Goal: Information Seeking & Learning: Learn about a topic

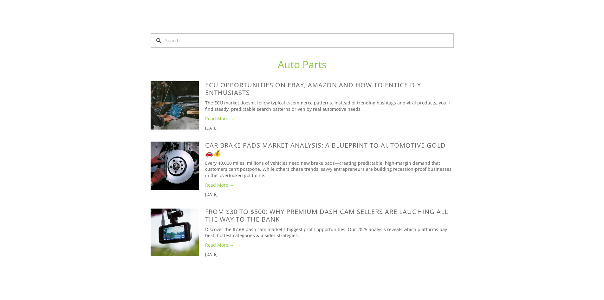
scroll to position [381, 0]
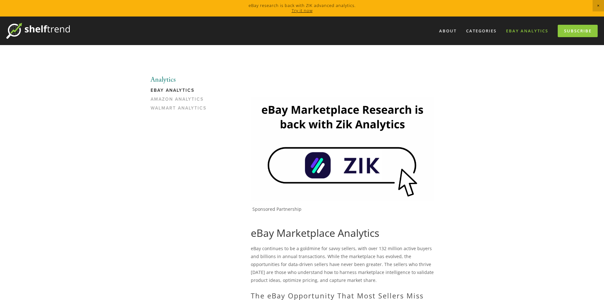
click at [523, 31] on link "eBay Analytics" at bounding box center [527, 31] width 50 height 10
click at [43, 28] on img at bounding box center [37, 31] width 63 height 16
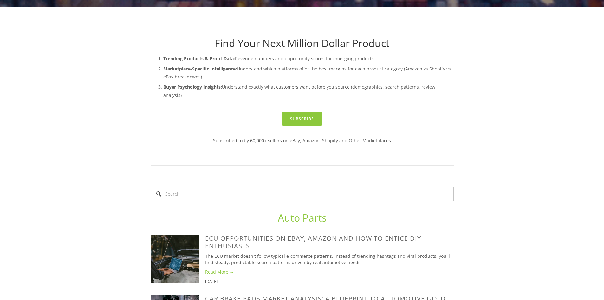
scroll to position [222, 0]
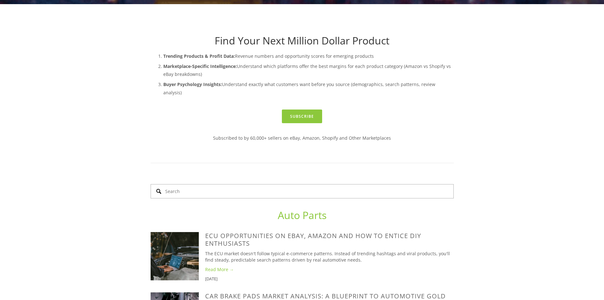
click at [226, 184] on input "Search" at bounding box center [302, 191] width 303 height 14
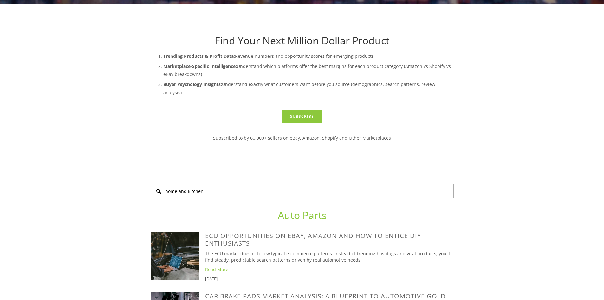
type input "home and kitchen"
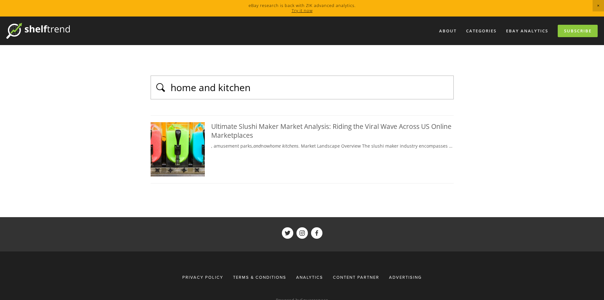
click at [217, 91] on input "home and kitchen" at bounding box center [310, 88] width 280 height 14
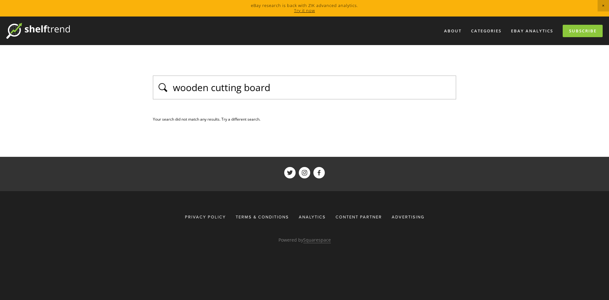
drag, startPoint x: 279, startPoint y: 94, endPoint x: 178, endPoint y: 90, distance: 101.6
click at [178, 90] on input "wooden cutting board" at bounding box center [312, 88] width 280 height 14
type input "Water bottle"
